Goal: Task Accomplishment & Management: Manage account settings

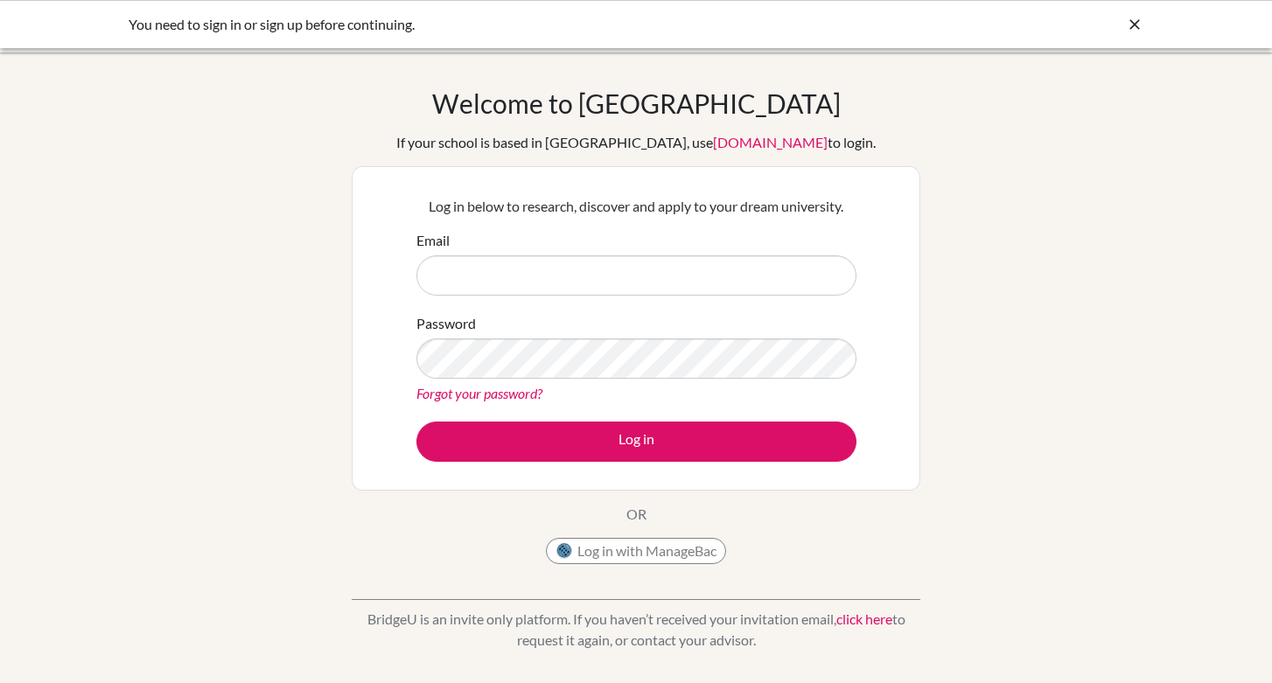
scroll to position [35, 0]
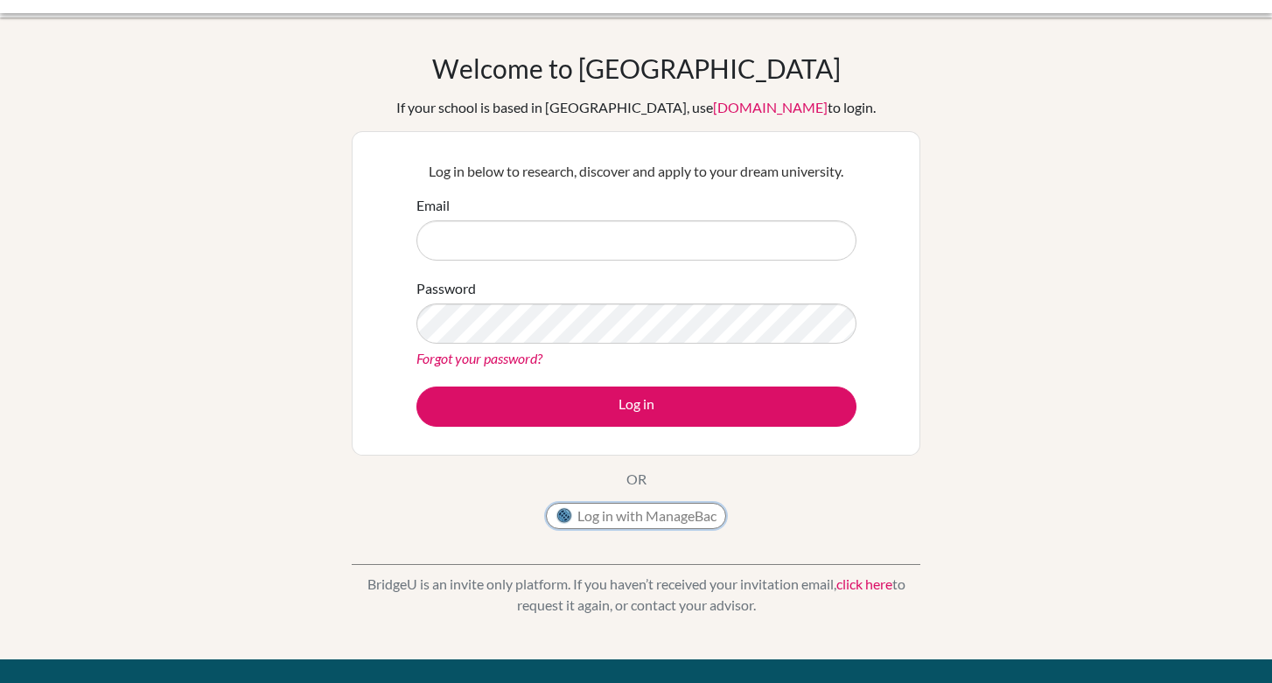
click at [620, 508] on button "Log in with ManageBac" at bounding box center [636, 516] width 180 height 26
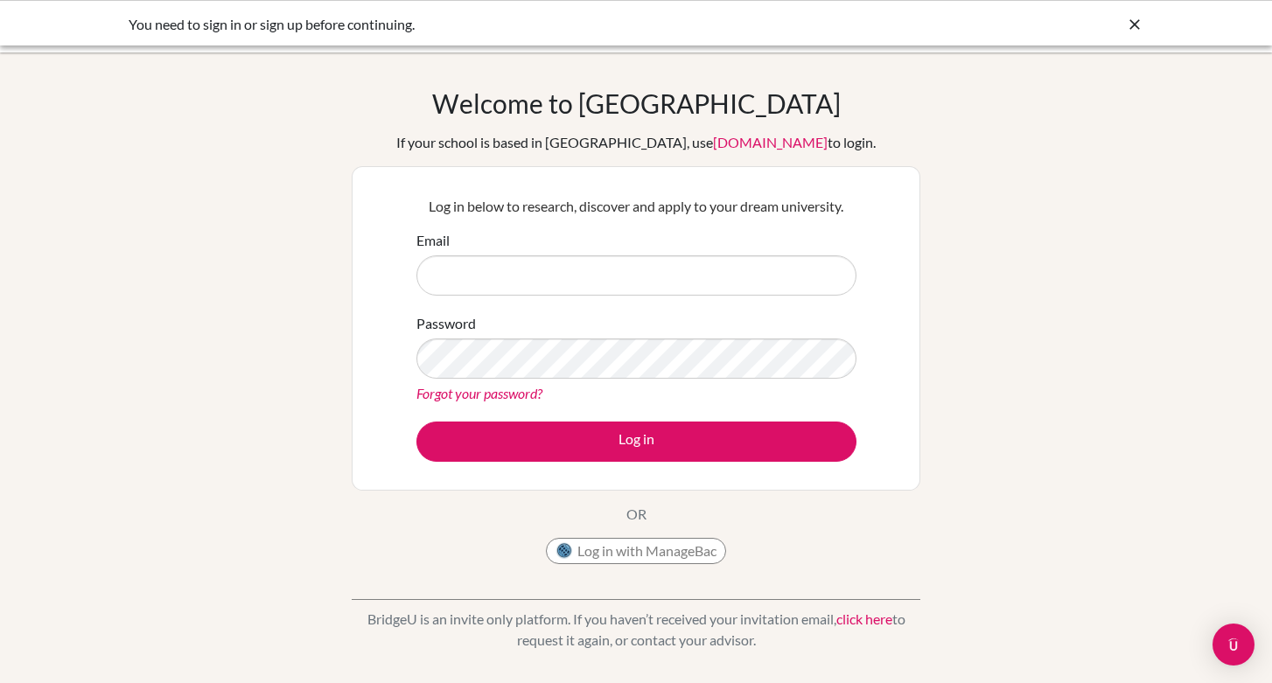
click at [579, 292] on input "Email" at bounding box center [637, 276] width 440 height 40
type input "aicj22mshiraishi@sdt.aicj.ed.jp"
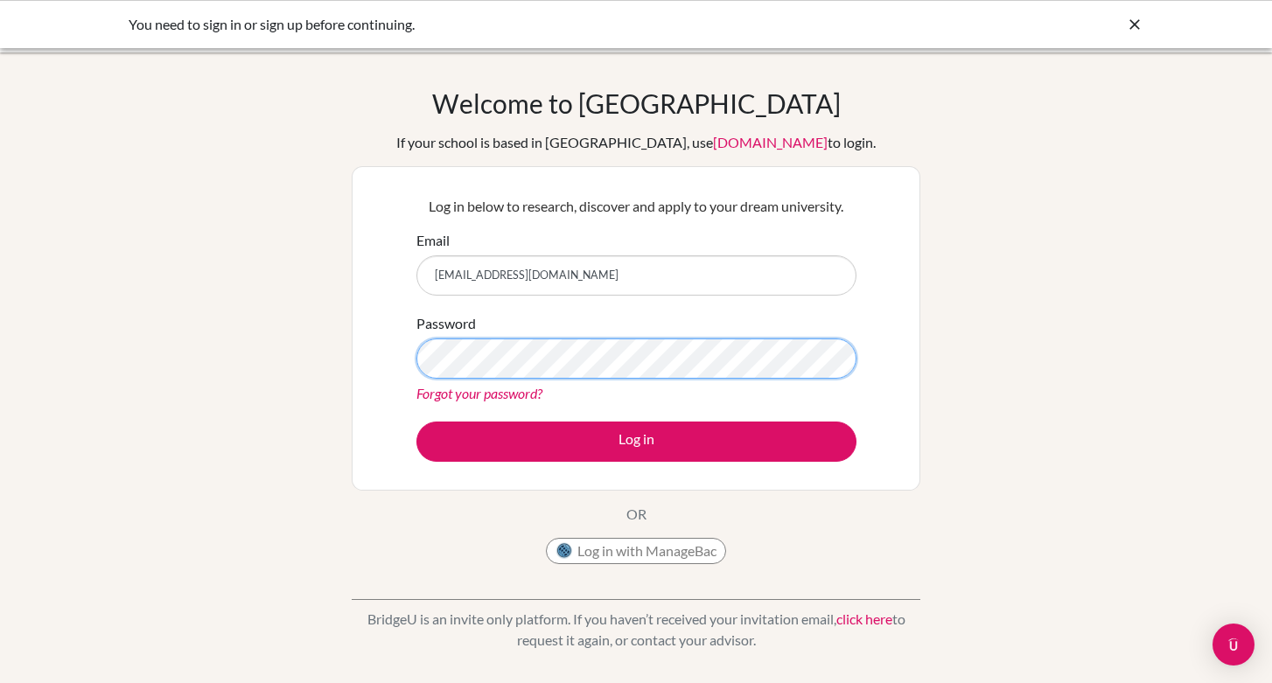
click at [417, 422] on button "Log in" at bounding box center [637, 442] width 440 height 40
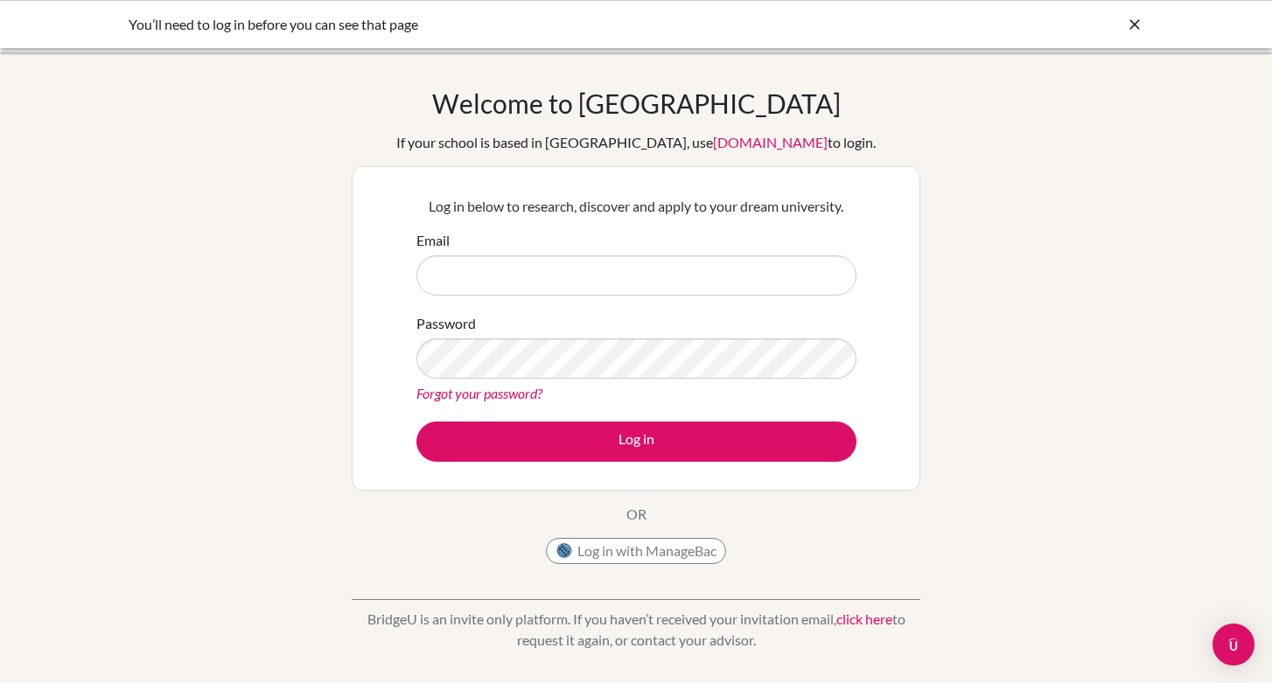
click at [778, 273] on input "Email" at bounding box center [637, 276] width 440 height 40
type input "aicj22mshiraishi@sdt.aicj.ed.jp"
click at [515, 394] on link "Forgot your password?" at bounding box center [480, 393] width 126 height 17
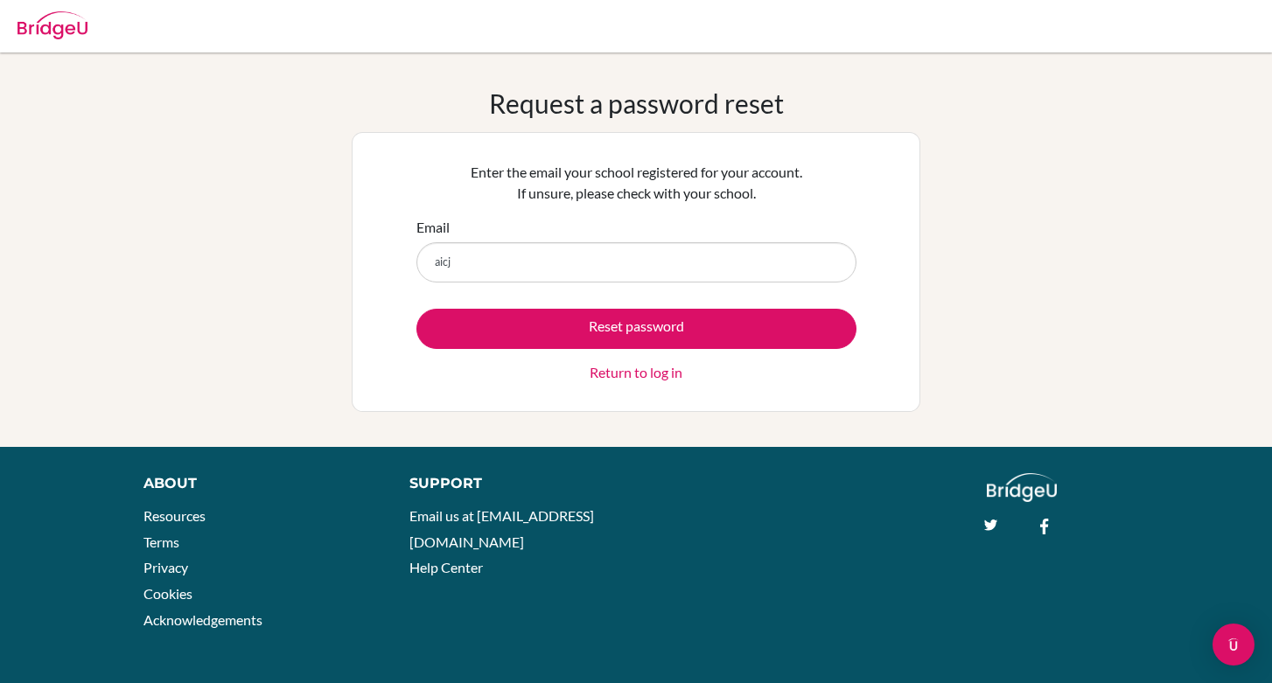
type input "[EMAIL_ADDRESS][DOMAIN_NAME]"
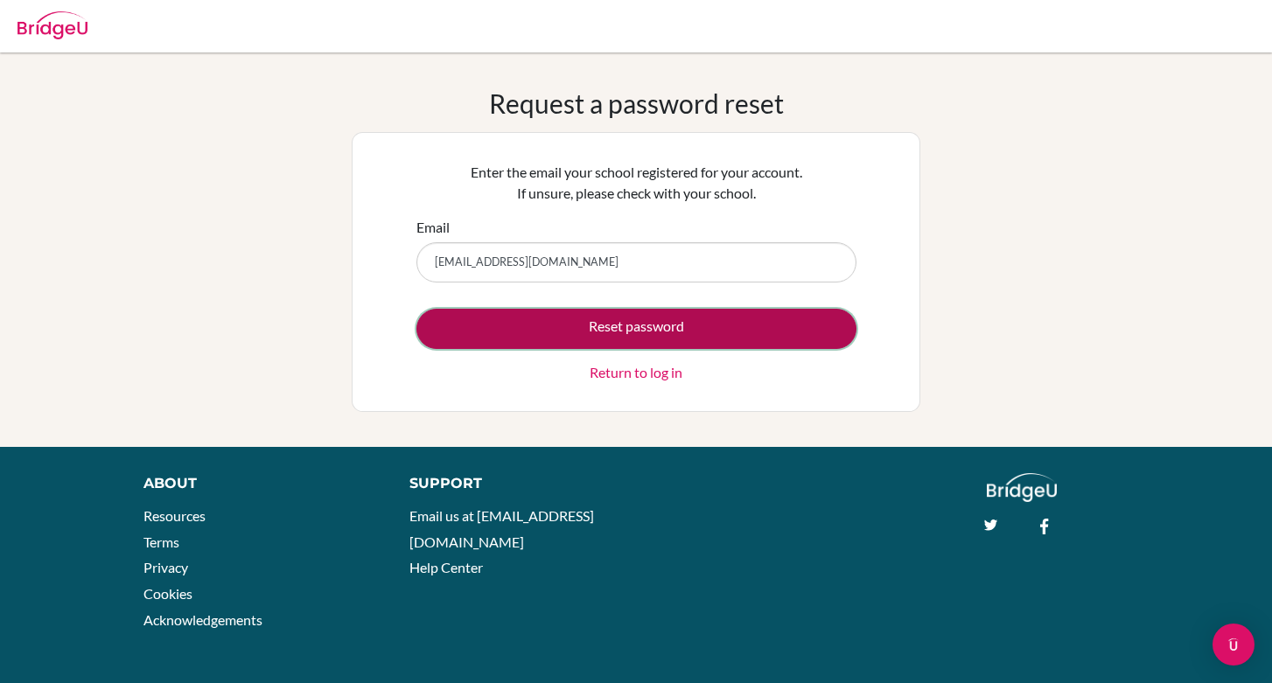
click at [651, 334] on button "Reset password" at bounding box center [637, 329] width 440 height 40
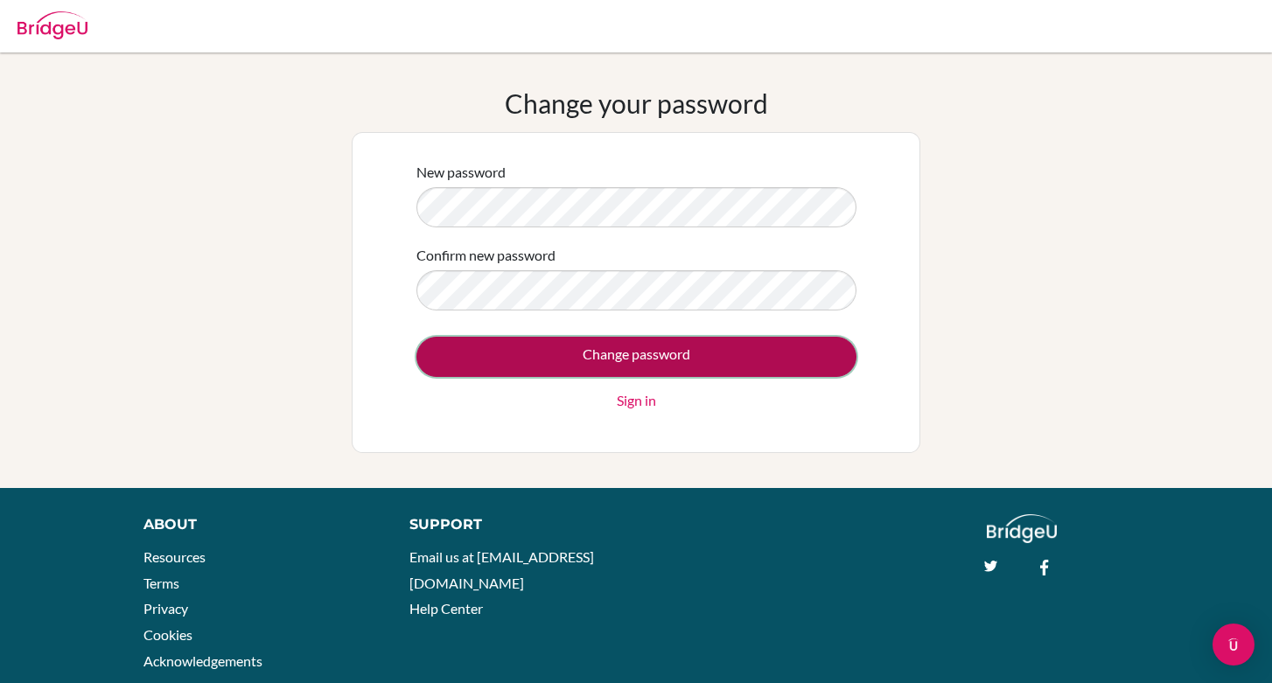
click at [610, 358] on input "Change password" at bounding box center [637, 357] width 440 height 40
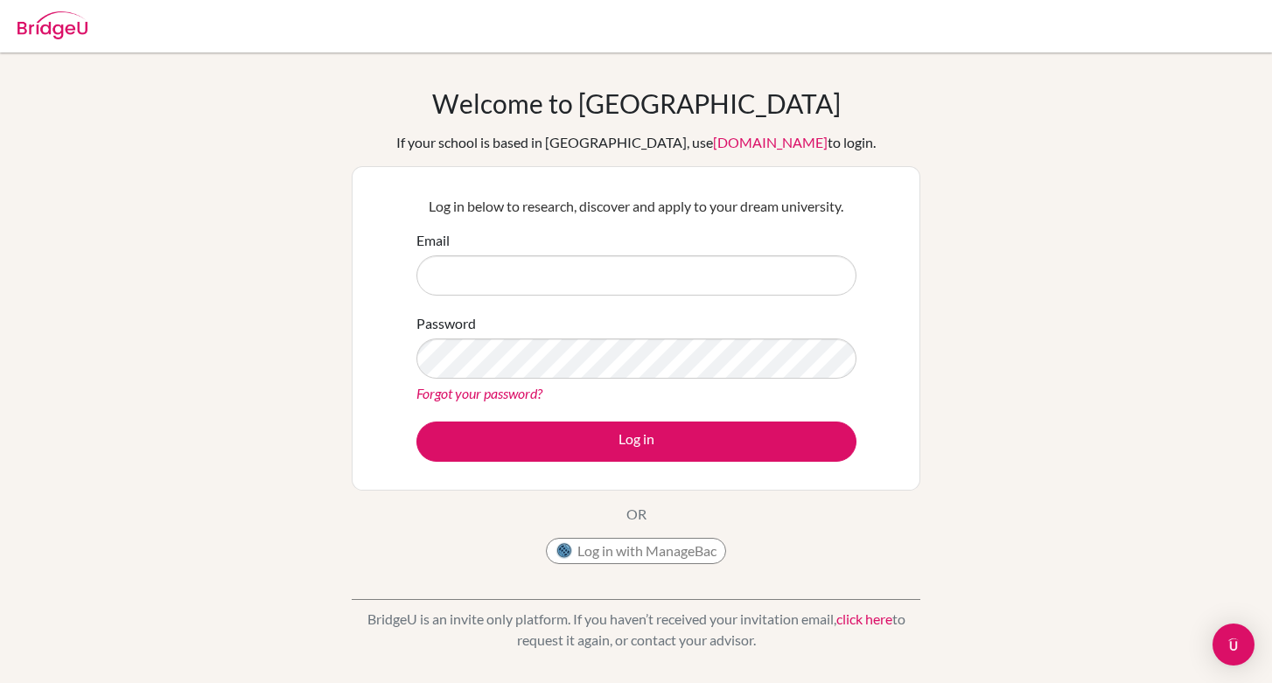
type input "[EMAIL_ADDRESS][DOMAIN_NAME]"
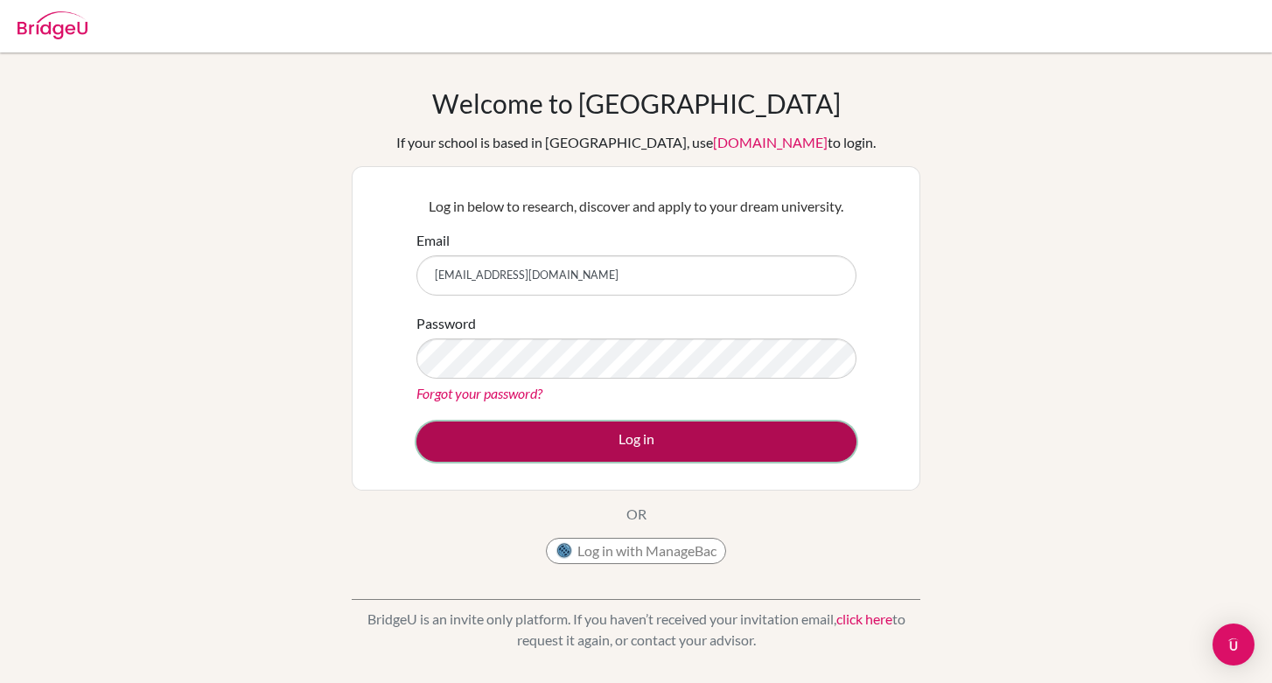
click at [562, 452] on button "Log in" at bounding box center [637, 442] width 440 height 40
